Goal: Navigation & Orientation: Find specific page/section

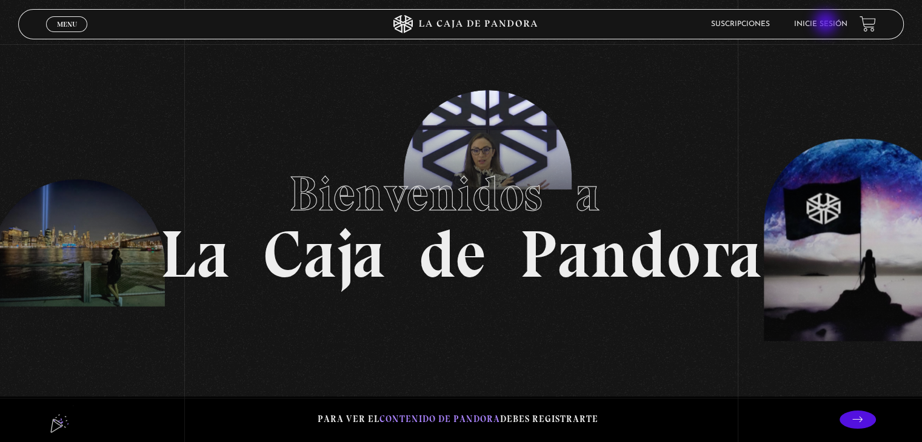
click at [825, 22] on link "Inicie sesión" at bounding box center [820, 24] width 53 height 7
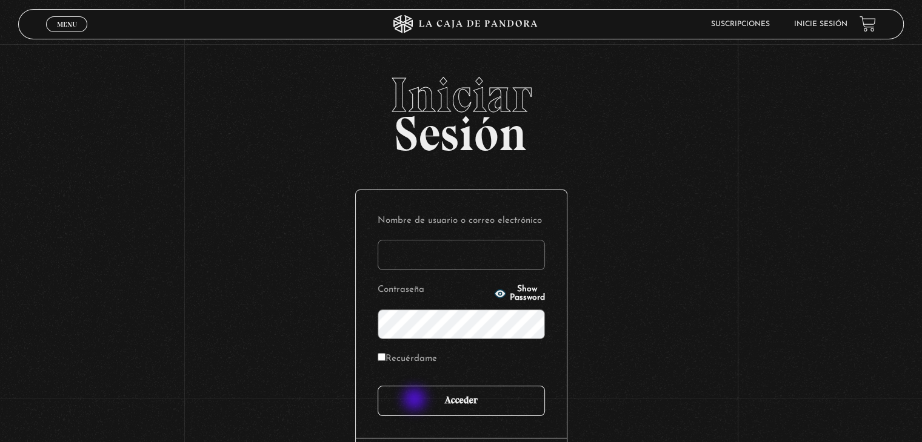
type input "[PERSON_NAME][EMAIL_ADDRESS][DOMAIN_NAME]"
click at [415, 401] on input "Acceder" at bounding box center [461, 401] width 167 height 30
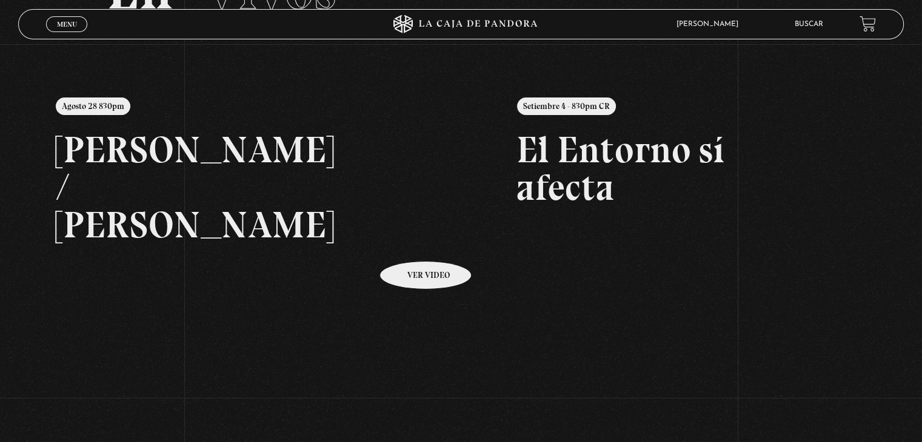
scroll to position [121, 0]
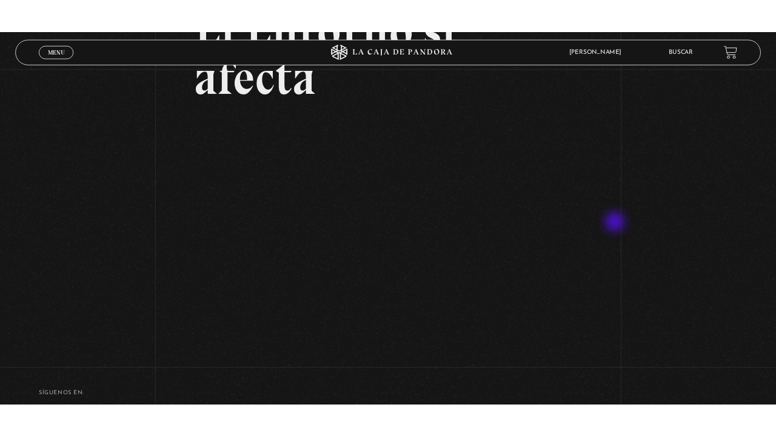
scroll to position [121, 0]
